Goal: Information Seeking & Learning: Learn about a topic

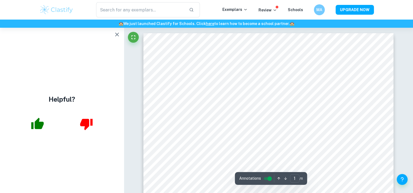
click at [112, 34] on button "button" at bounding box center [117, 34] width 11 height 11
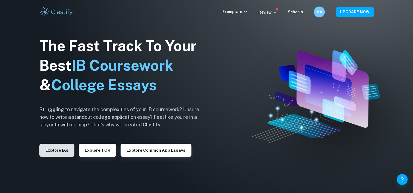
click at [67, 150] on button "Explore IAs" at bounding box center [56, 150] width 35 height 13
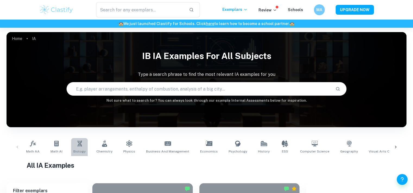
click at [77, 147] on link "Biology" at bounding box center [79, 147] width 17 height 18
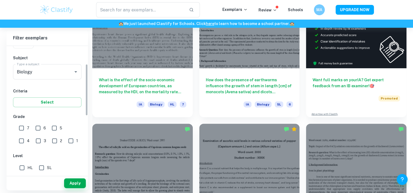
scroll to position [54, 0]
click at [44, 105] on button "Select" at bounding box center [47, 101] width 68 height 10
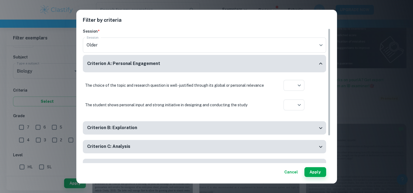
scroll to position [33, 0]
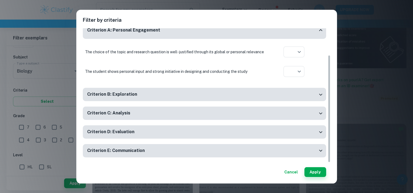
click at [292, 168] on button "Cancel" at bounding box center [291, 172] width 18 height 10
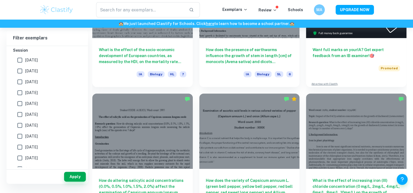
scroll to position [81, 0]
